Goal: Information Seeking & Learning: Learn about a topic

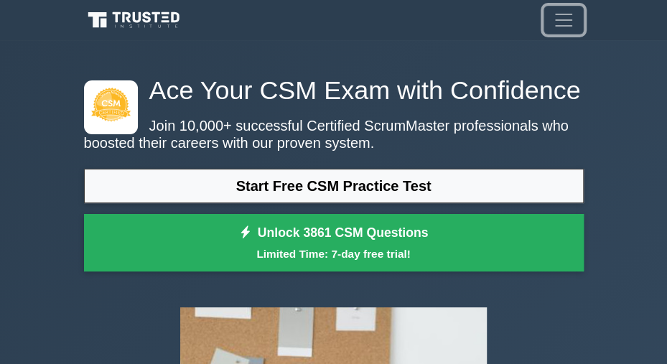
click at [555, 13] on span "Toggle navigation" at bounding box center [564, 20] width 22 height 22
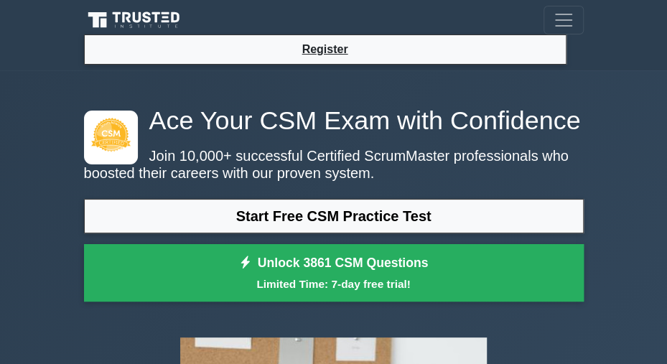
click at [455, 131] on h1 "Ace Your CSM Exam with Confidence" at bounding box center [334, 120] width 500 height 31
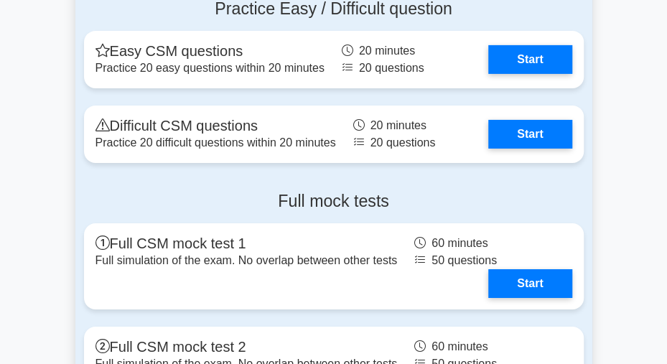
scroll to position [3808, 0]
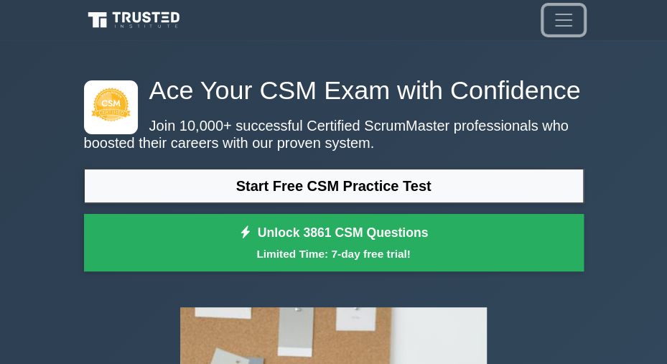
click at [557, 21] on span "Toggle navigation" at bounding box center [564, 20] width 22 height 22
